Goal: Book appointment/travel/reservation

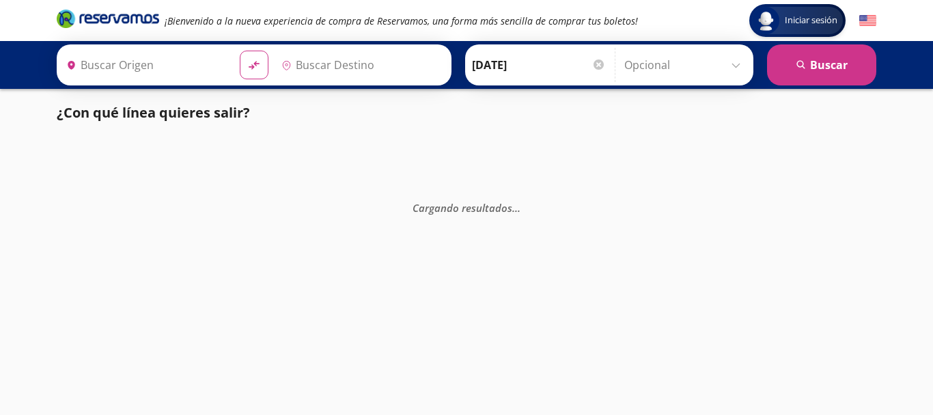
type input "[GEOGRAPHIC_DATA], [GEOGRAPHIC_DATA]"
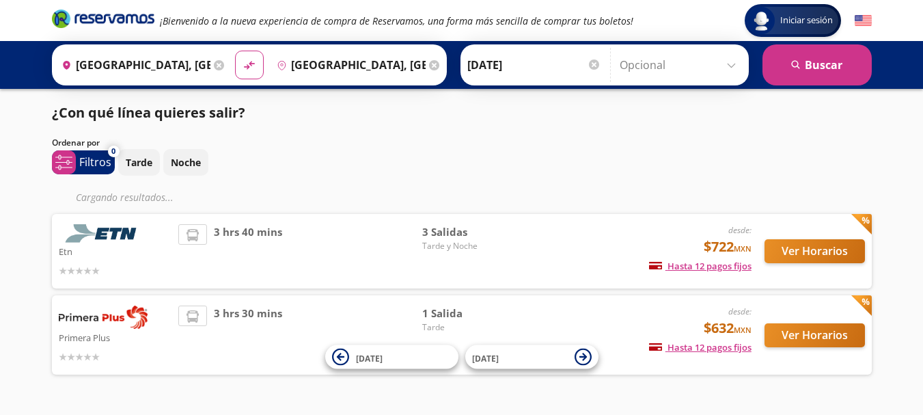
click at [828, 258] on div "Etn desde: $722 MXN Hasta 12 pagos fijos Pagos fijos en compras mayores a $30 M…" at bounding box center [461, 251] width 819 height 74
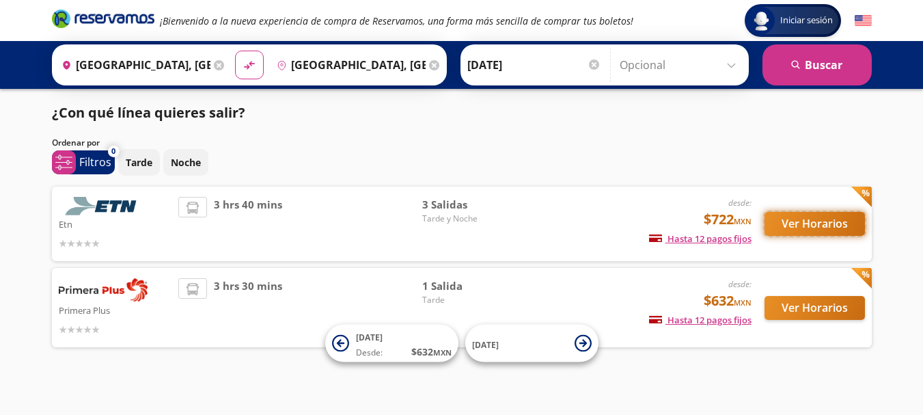
click at [826, 218] on button "Ver Horarios" at bounding box center [814, 224] width 100 height 24
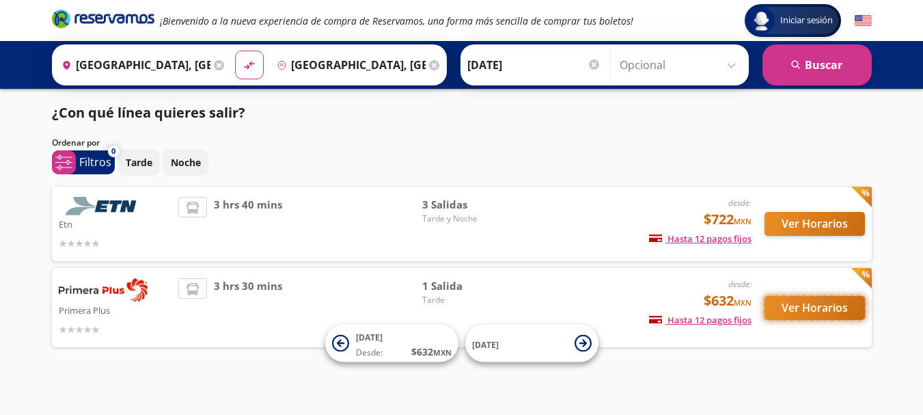
click at [787, 308] on button "Ver Horarios" at bounding box center [814, 308] width 100 height 24
